Goal: Find specific page/section: Find specific page/section

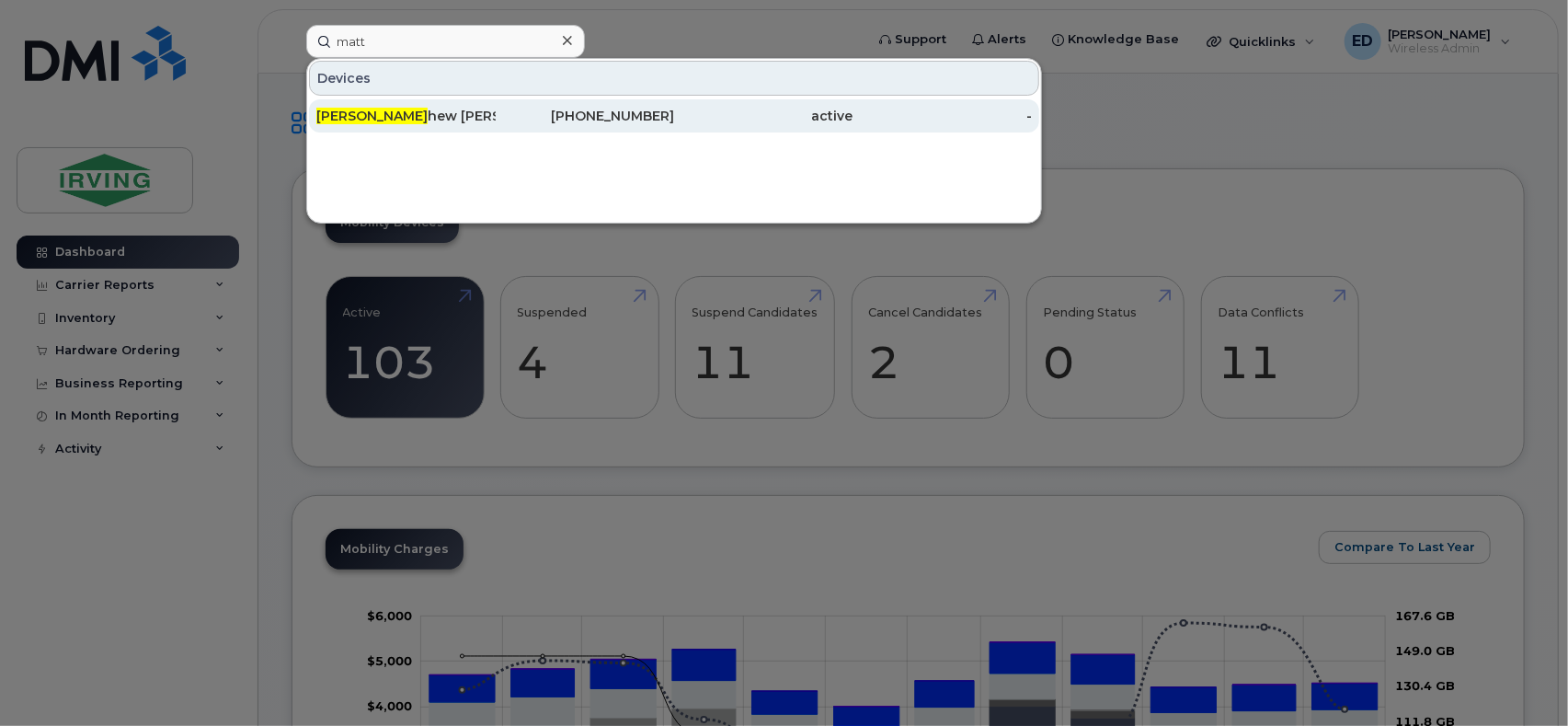
type input "matt"
click at [442, 114] on div "Matt hew Condron" at bounding box center [406, 116] width 179 height 19
